Goal: Task Accomplishment & Management: Use online tool/utility

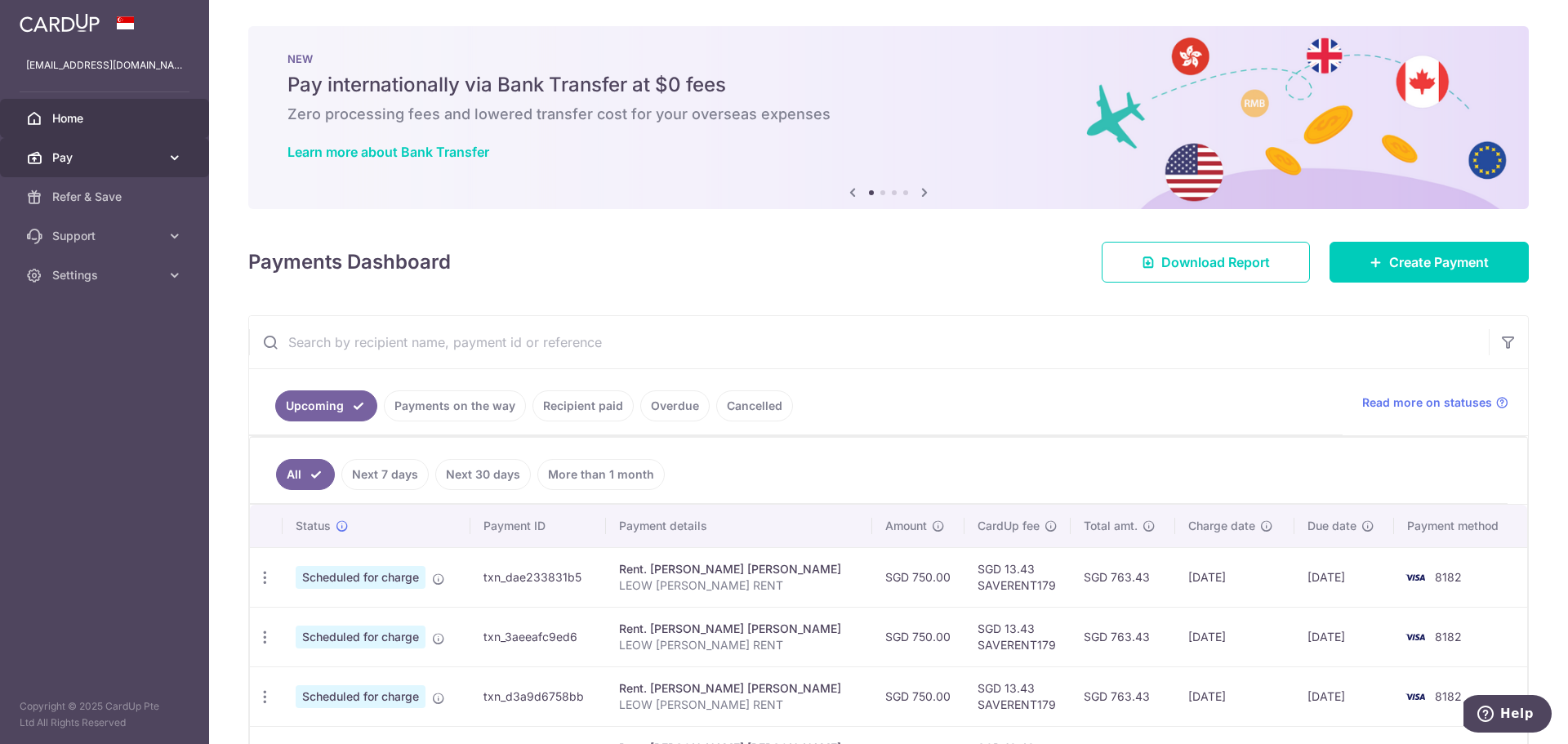
click at [178, 144] on link "Pay" at bounding box center [104, 158] width 209 height 39
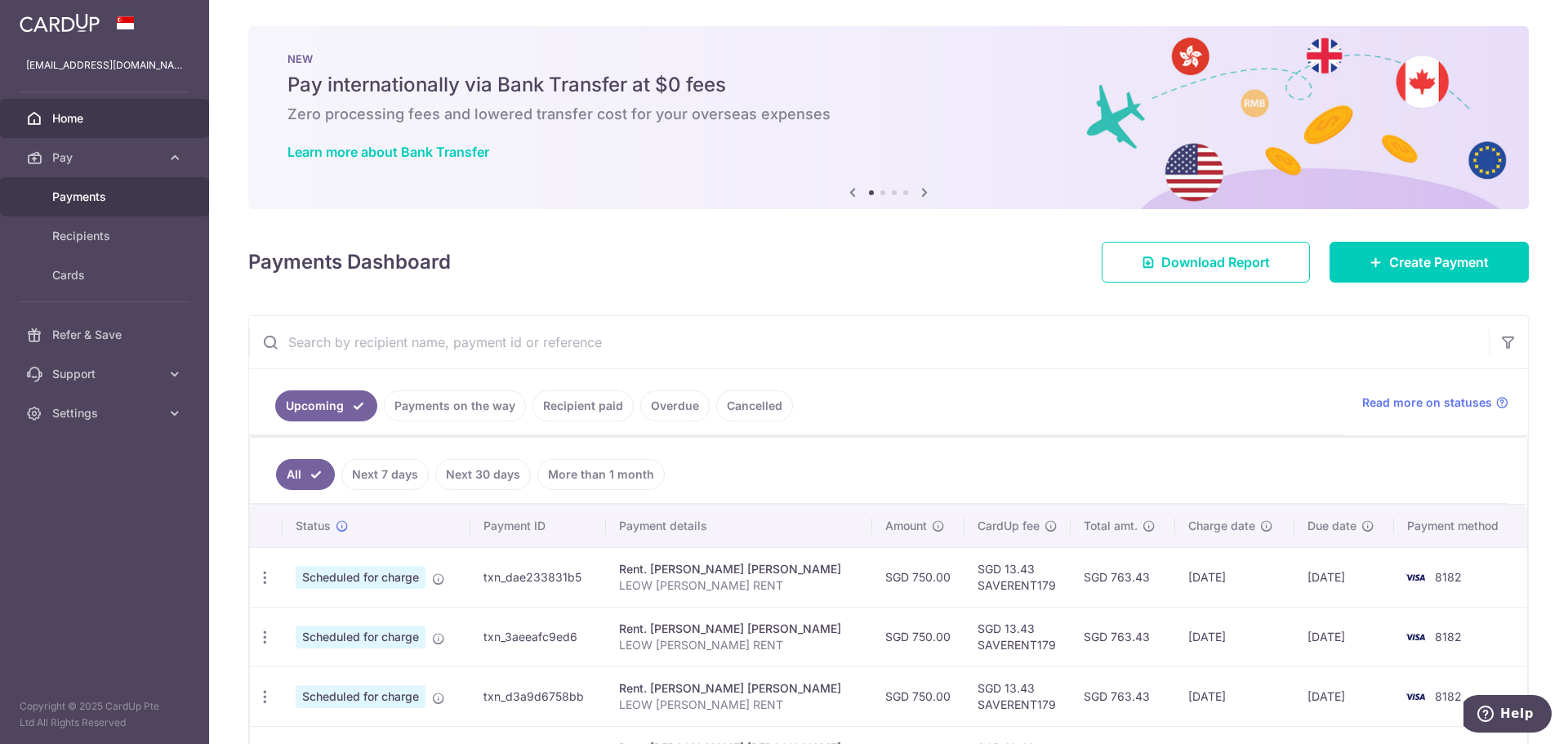
click at [132, 190] on span "Payments" at bounding box center [106, 197] width 108 height 16
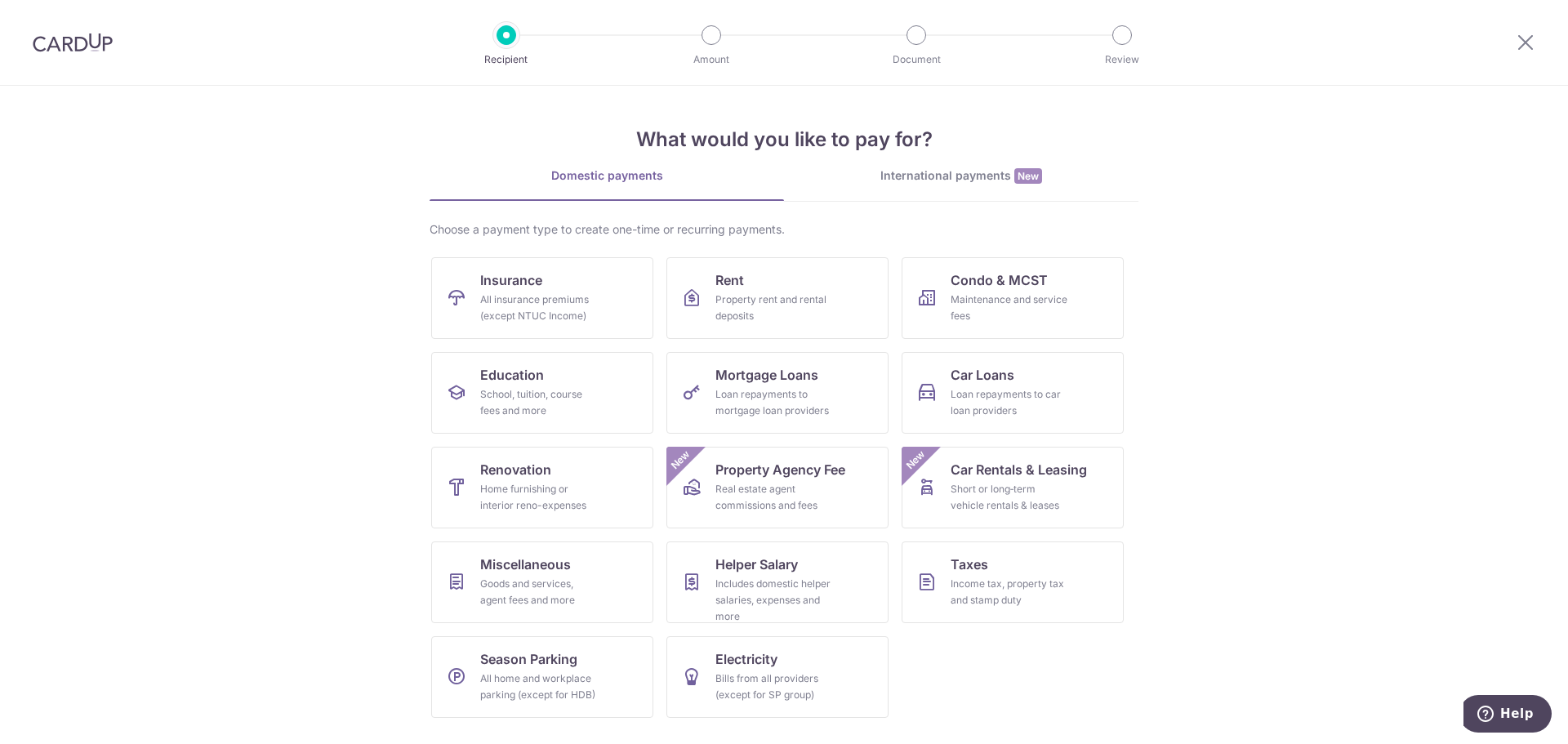
click at [1282, 328] on section "What would you like to pay for? Domestic payments International payments New Ch…" at bounding box center [784, 416] width 1568 height 659
click at [1235, 352] on section "What would you like to pay for? Domestic payments International payments New Ch…" at bounding box center [784, 416] width 1568 height 659
